Goal: Book appointment/travel/reservation

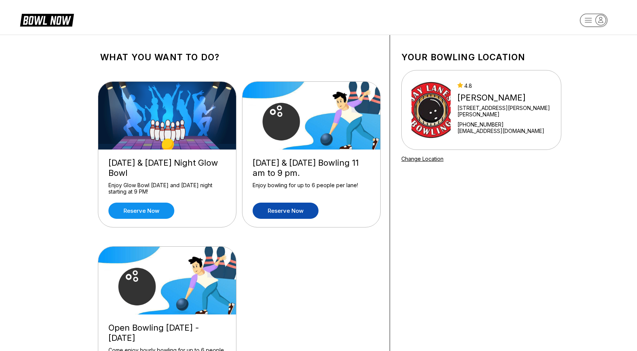
click at [286, 209] on link "Reserve now" at bounding box center [286, 211] width 66 height 16
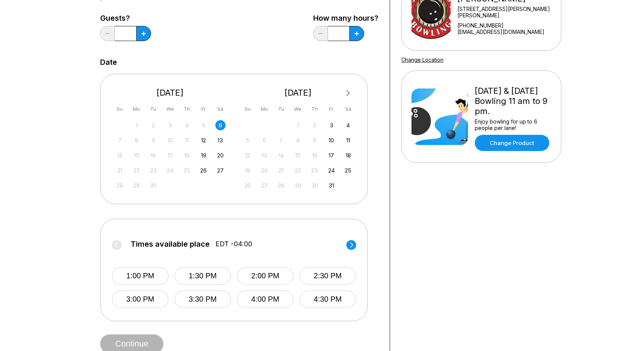
scroll to position [151, 0]
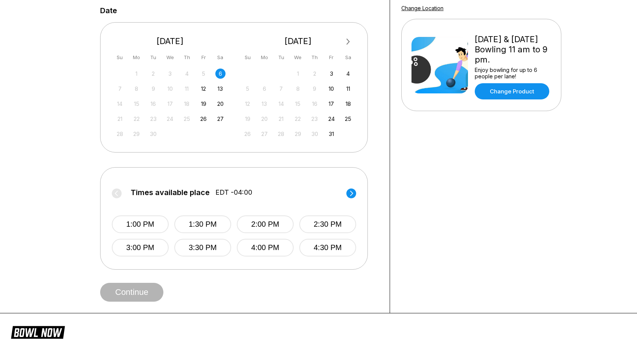
click at [351, 192] on circle at bounding box center [352, 193] width 10 height 10
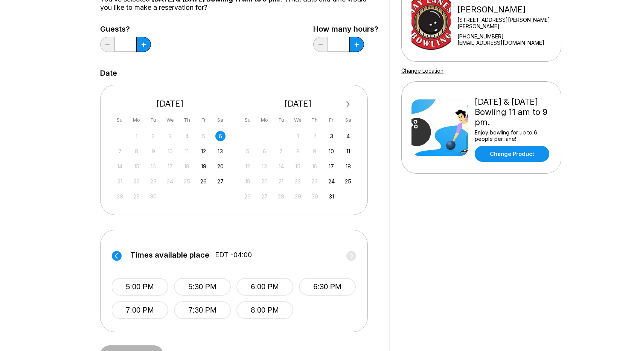
scroll to position [0, 0]
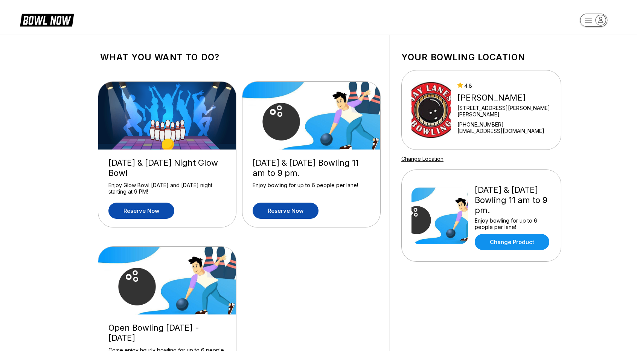
click at [150, 212] on link "Reserve now" at bounding box center [141, 211] width 66 height 16
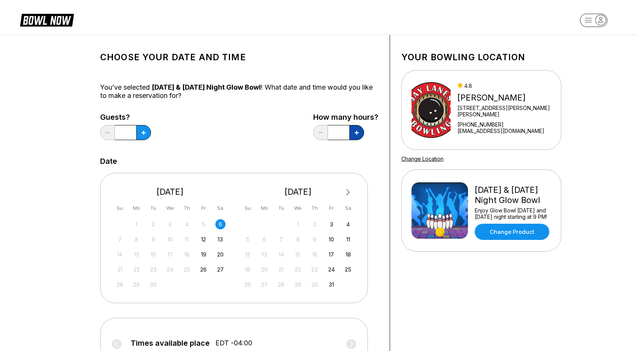
click at [357, 134] on icon at bounding box center [357, 133] width 4 height 4
type input "*"
click at [200, 269] on div "26" at bounding box center [203, 269] width 10 height 10
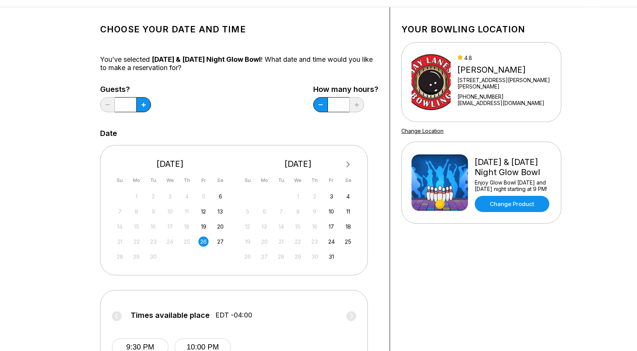
scroll to position [113, 0]
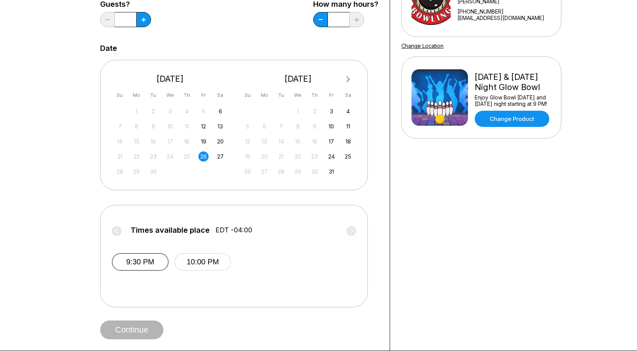
click at [133, 263] on button "9:30 PM" at bounding box center [140, 262] width 57 height 18
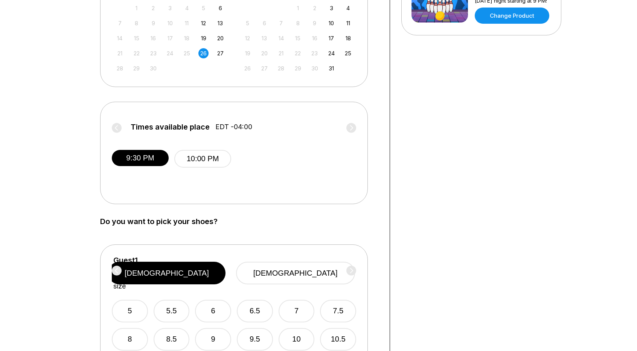
scroll to position [188, 0]
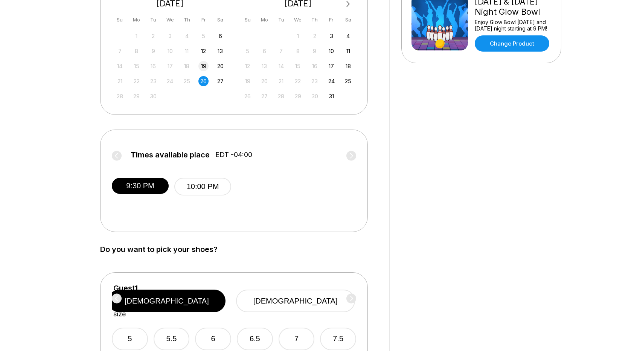
click at [203, 68] on div "19" at bounding box center [203, 66] width 10 height 10
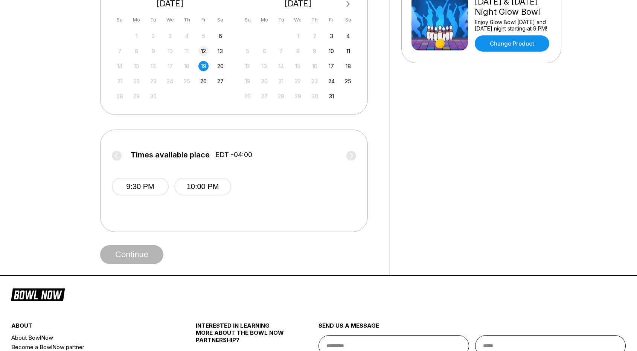
click at [205, 51] on div "12" at bounding box center [203, 51] width 10 height 10
click at [330, 67] on div "17" at bounding box center [332, 66] width 10 height 10
click at [331, 93] on div "31" at bounding box center [332, 96] width 10 height 10
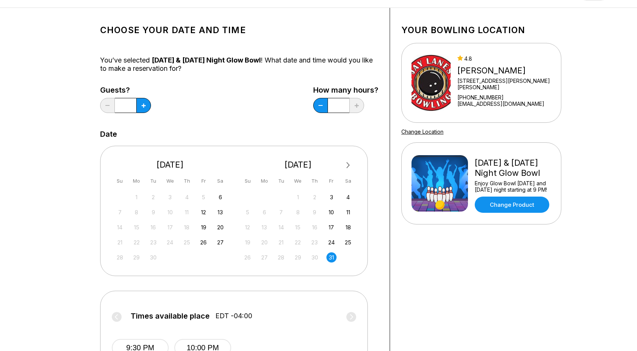
scroll to position [0, 0]
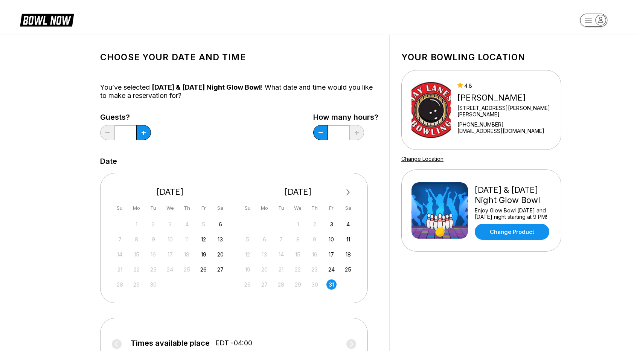
click at [348, 190] on span "Next Month" at bounding box center [348, 192] width 0 height 9
click at [333, 240] on div "7" at bounding box center [332, 239] width 10 height 10
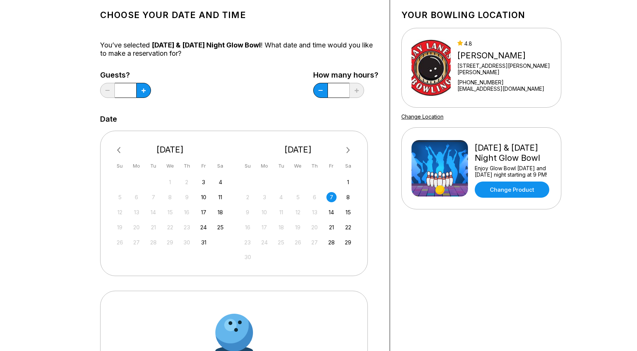
scroll to position [151, 0]
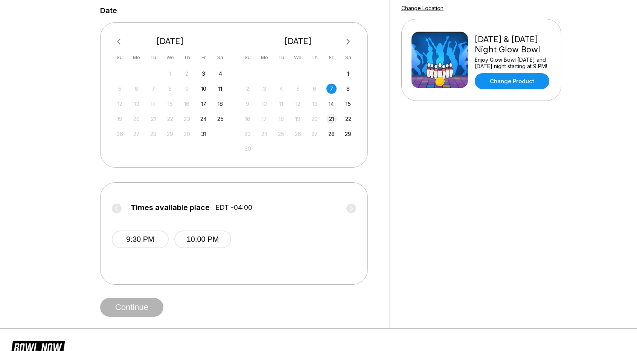
click at [333, 120] on div "21" at bounding box center [332, 119] width 10 height 10
click at [121, 41] on span "Previous Month" at bounding box center [121, 41] width 0 height 9
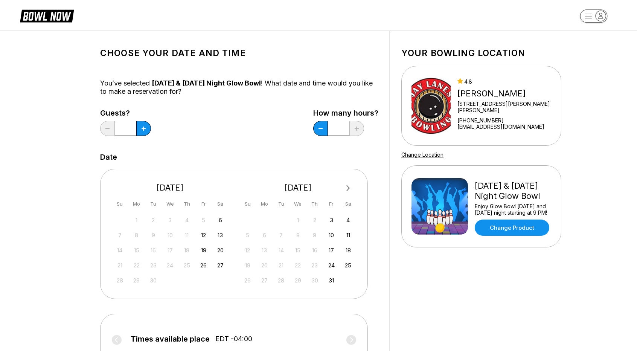
scroll to position [0, 0]
